Goal: Task Accomplishment & Management: Complete application form

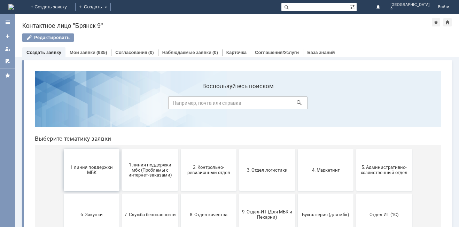
click at [95, 179] on button "1 линия поддержки МБК" at bounding box center [92, 170] width 56 height 42
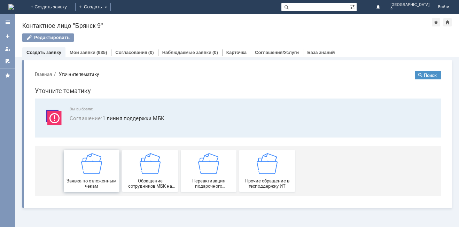
click at [92, 177] on div "Заявка по отложенным чекам" at bounding box center [92, 171] width 52 height 36
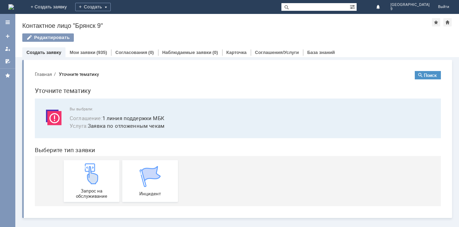
click at [92, 177] on img at bounding box center [91, 173] width 21 height 21
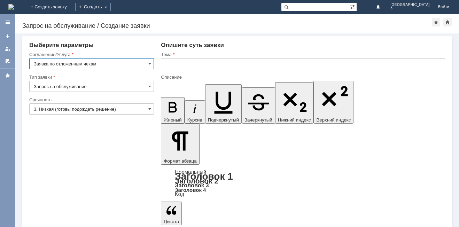
click at [64, 109] on input "3. Низкая (готовы подождать решение)" at bounding box center [91, 108] width 125 height 11
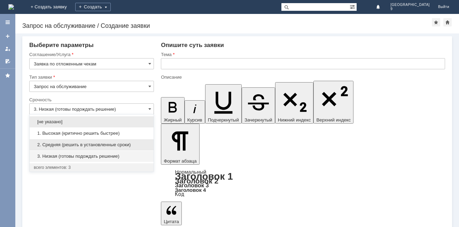
click at [53, 146] on span "2. Средняя (решить в установленные сроки)" at bounding box center [92, 145] width 116 height 6
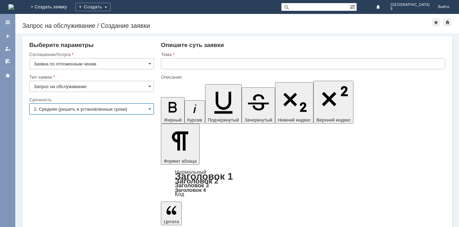
type input "2. Средняя (решить в установленные сроки)"
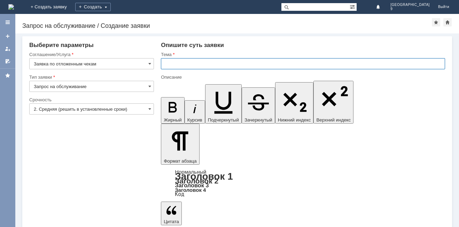
click at [189, 63] on input "text" at bounding box center [303, 63] width 284 height 11
click at [213, 64] on input "отложенный чек 16.082025" at bounding box center [303, 63] width 284 height 11
type input "отложенный чек [DATE]"
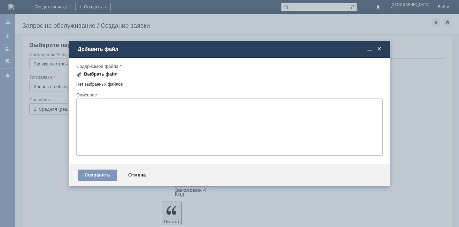
click at [93, 73] on div "Выбрать файл" at bounding box center [101, 74] width 34 height 6
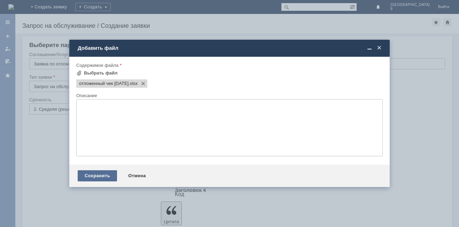
click at [89, 178] on div "Сохранить" at bounding box center [97, 175] width 39 height 11
